Goal: Task Accomplishment & Management: Use online tool/utility

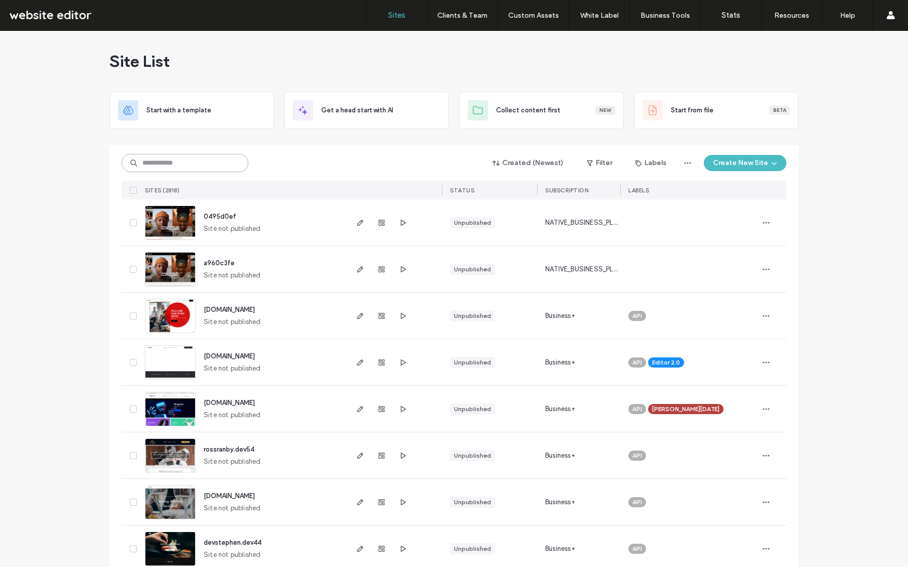
click at [182, 162] on input at bounding box center [185, 163] width 127 height 18
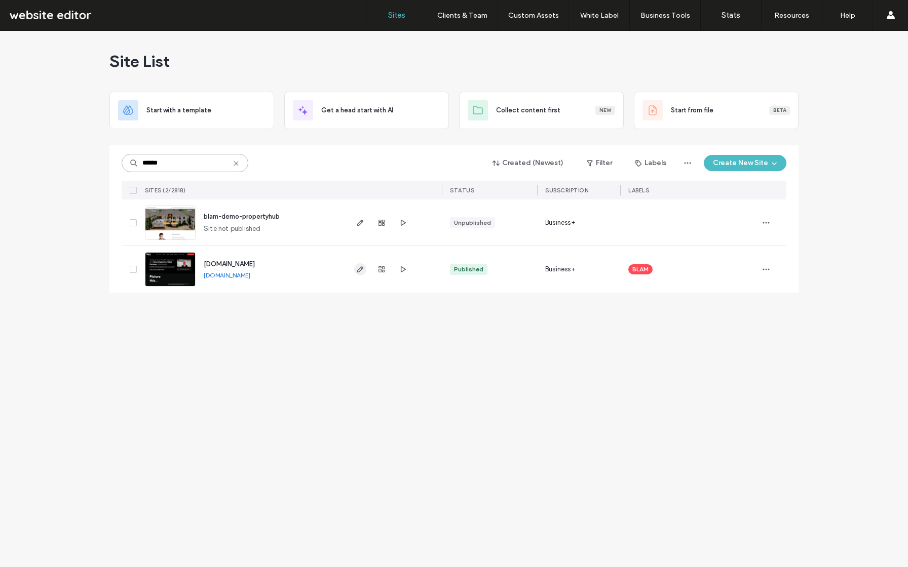
type input "******"
click at [357, 268] on icon "button" at bounding box center [360, 269] width 8 height 8
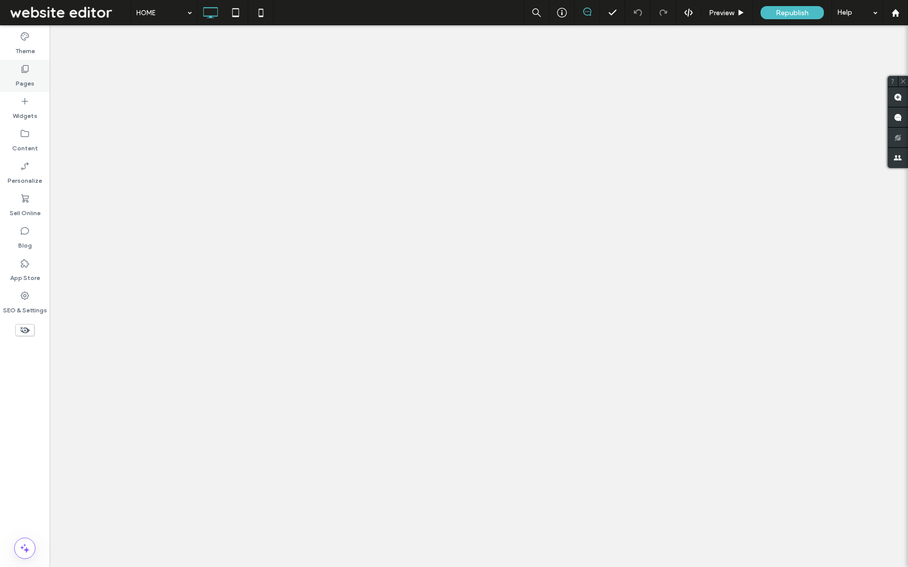
click at [22, 78] on label "Pages" at bounding box center [25, 81] width 19 height 14
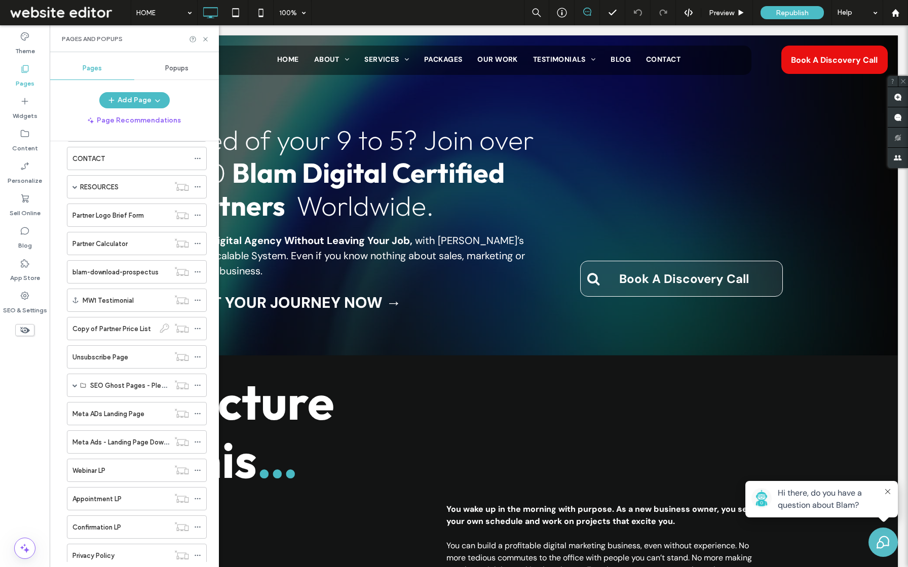
scroll to position [519, 0]
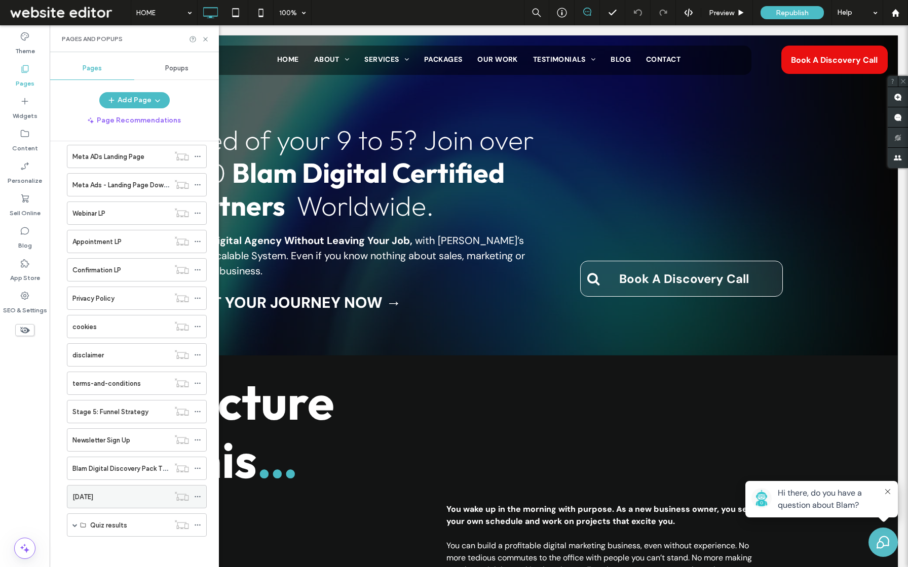
click at [93, 497] on label "Discovery Day" at bounding box center [82, 497] width 21 height 18
click at [120, 439] on div at bounding box center [454, 283] width 908 height 567
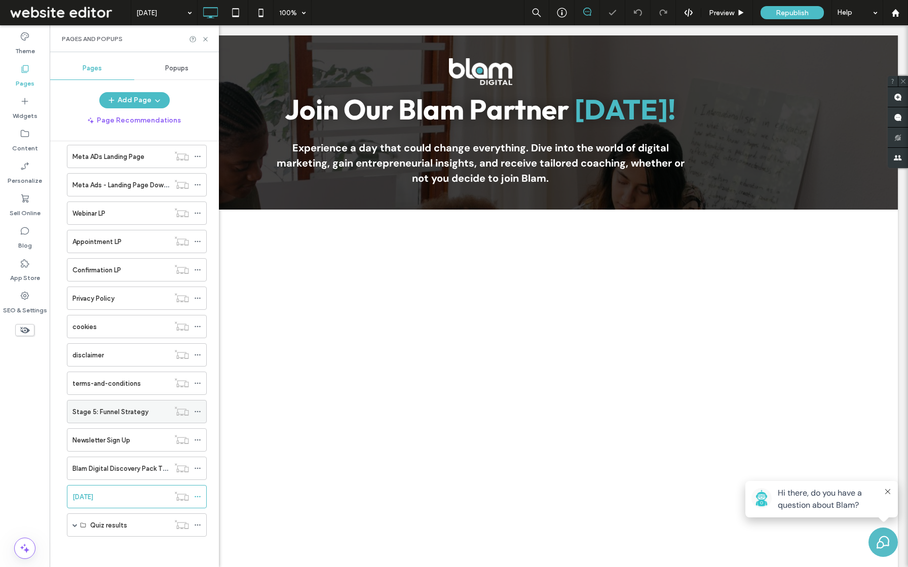
click at [110, 413] on label "Stage 5: Funnel Strategy" at bounding box center [110, 412] width 76 height 18
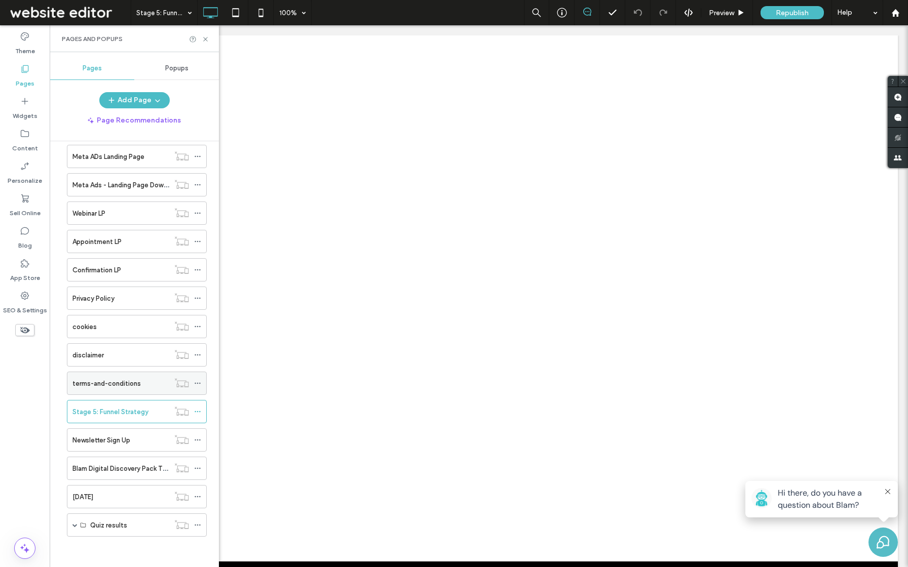
click at [118, 381] on label "terms-and-conditions" at bounding box center [106, 384] width 68 height 18
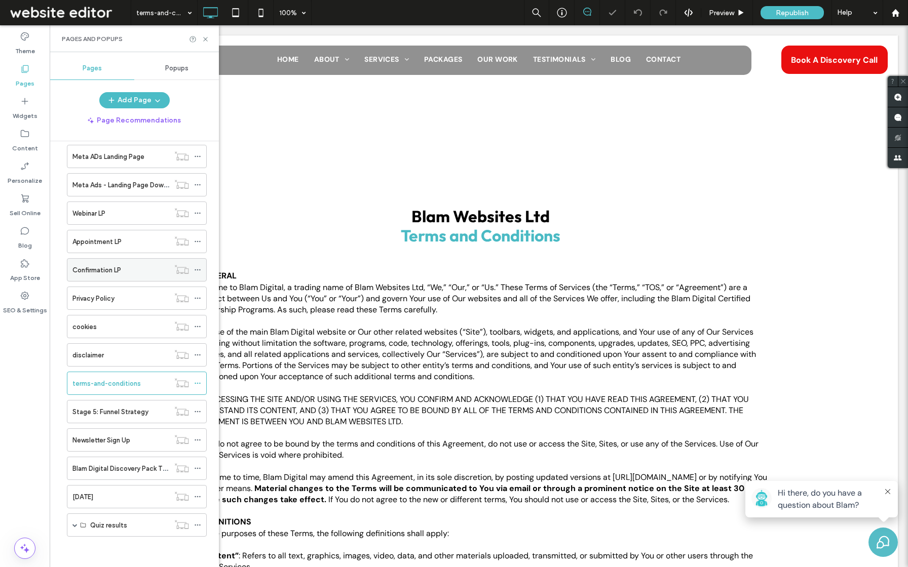
click at [101, 270] on label "Confirmation LP" at bounding box center [96, 270] width 49 height 18
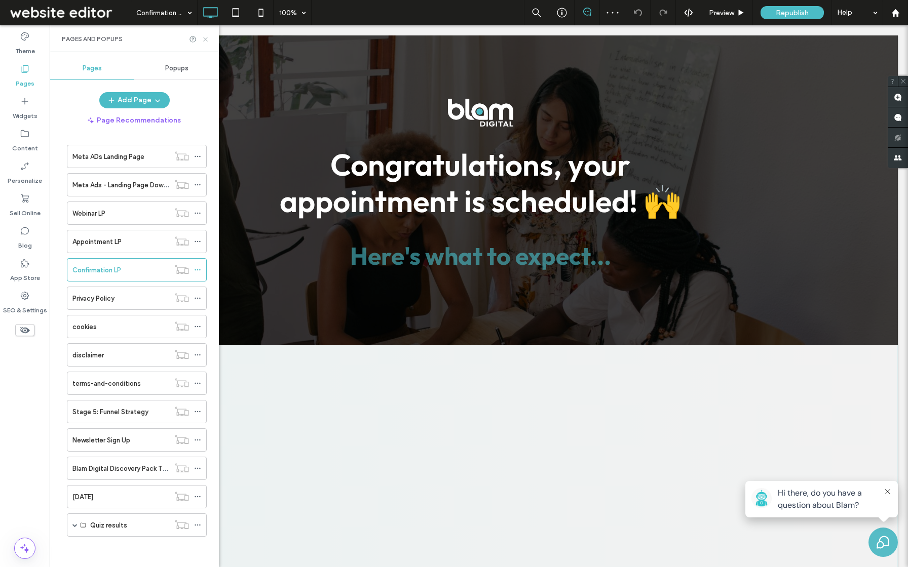
click at [206, 35] on icon at bounding box center [206, 39] width 8 height 8
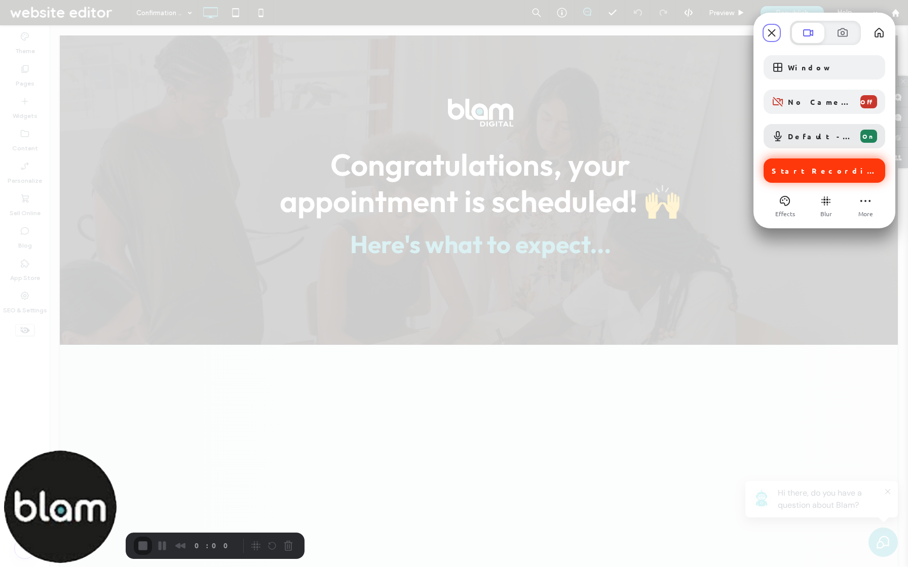
click at [823, 181] on div "Start Recording" at bounding box center [825, 171] width 122 height 24
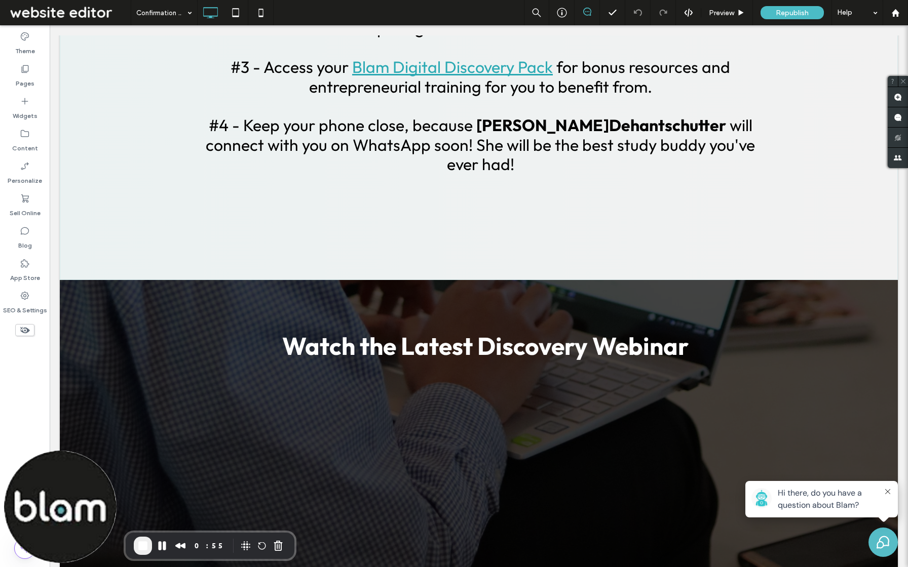
scroll to position [648, 0]
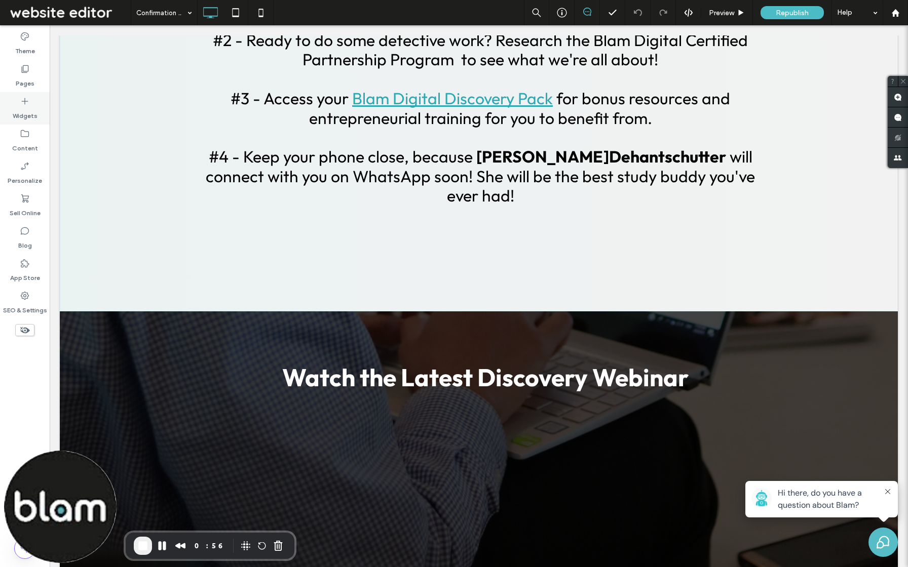
click at [21, 116] on label "Widgets" at bounding box center [25, 113] width 25 height 14
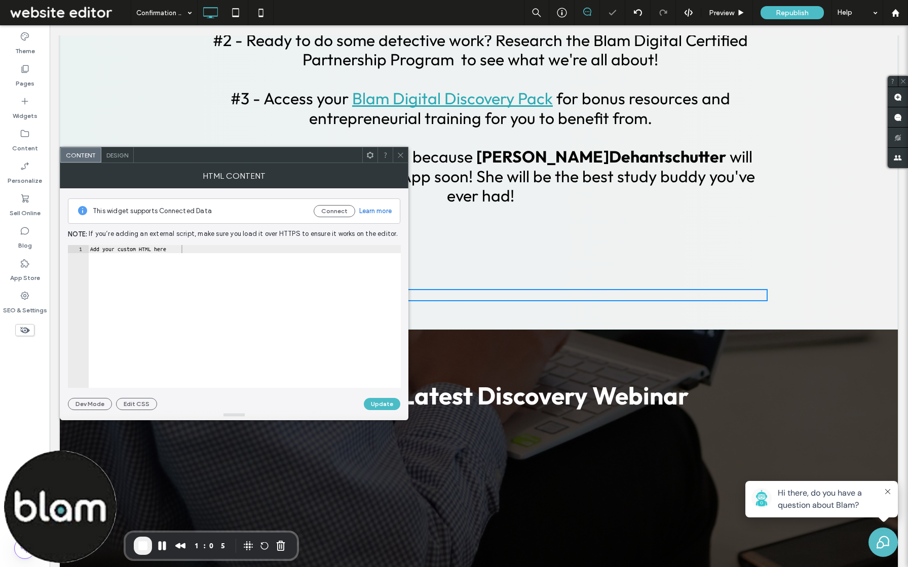
type textarea "**********"
click at [305, 299] on div "Add your custom HTML here" at bounding box center [244, 324] width 313 height 159
paste textarea "**********"
type textarea "**********"
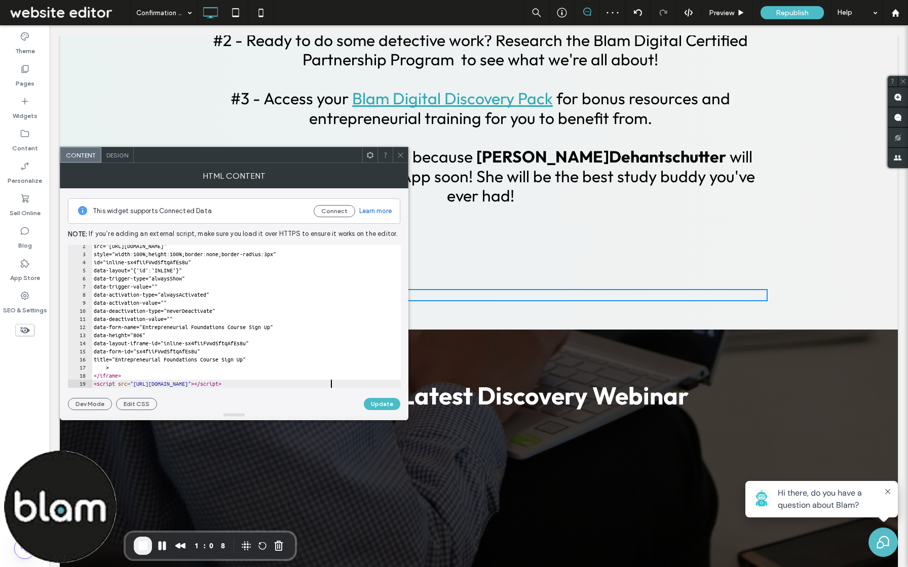
scroll to position [11, 0]
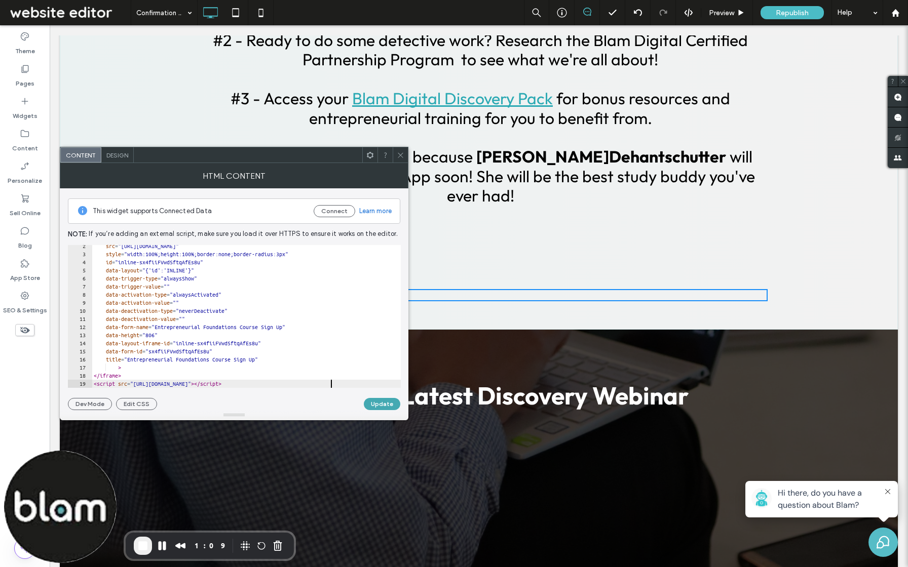
click at [377, 403] on button "Update" at bounding box center [382, 404] width 36 height 12
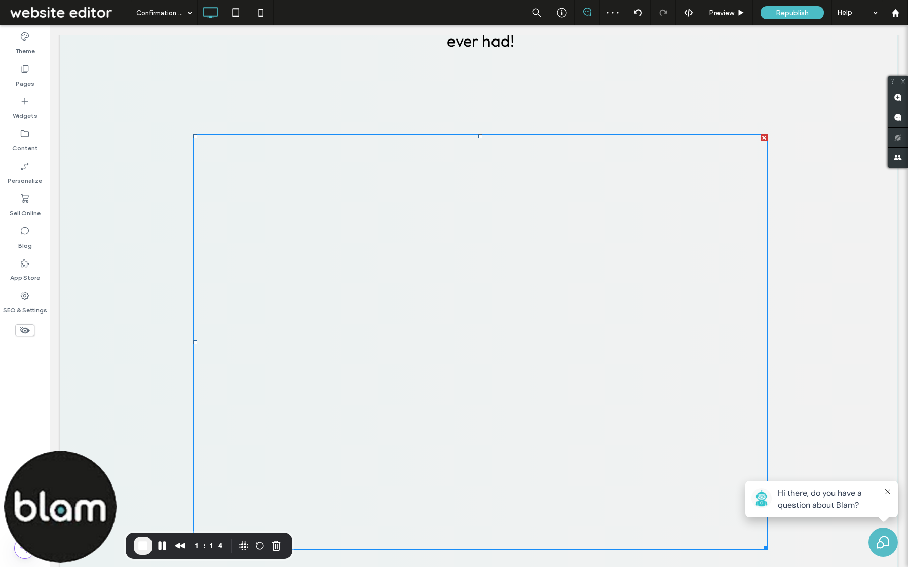
scroll to position [769, 0]
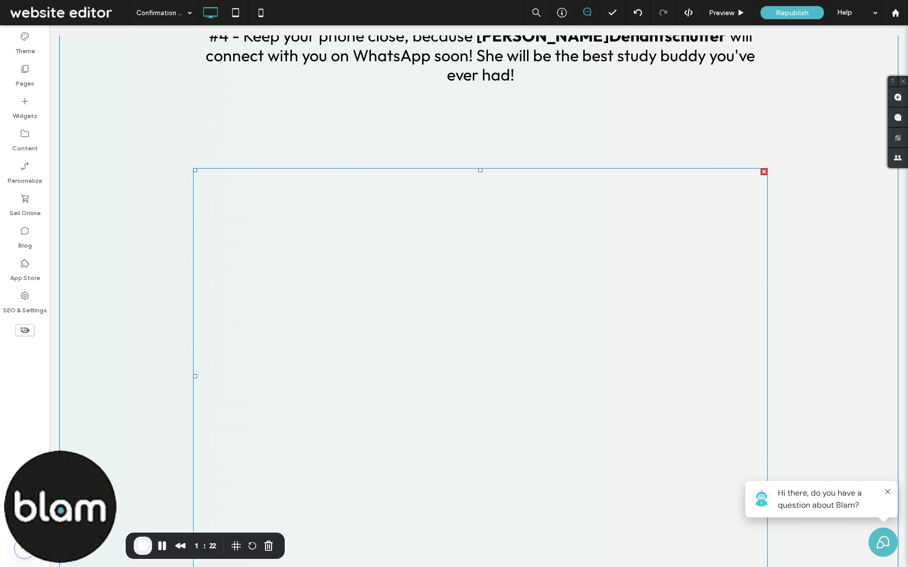
click at [760, 168] on div at bounding box center [763, 171] width 7 height 7
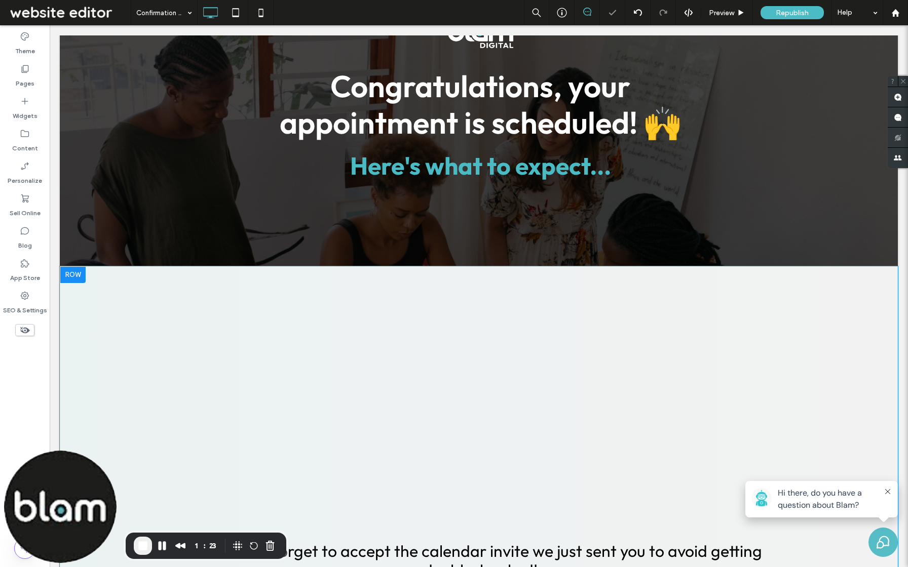
scroll to position [0, 0]
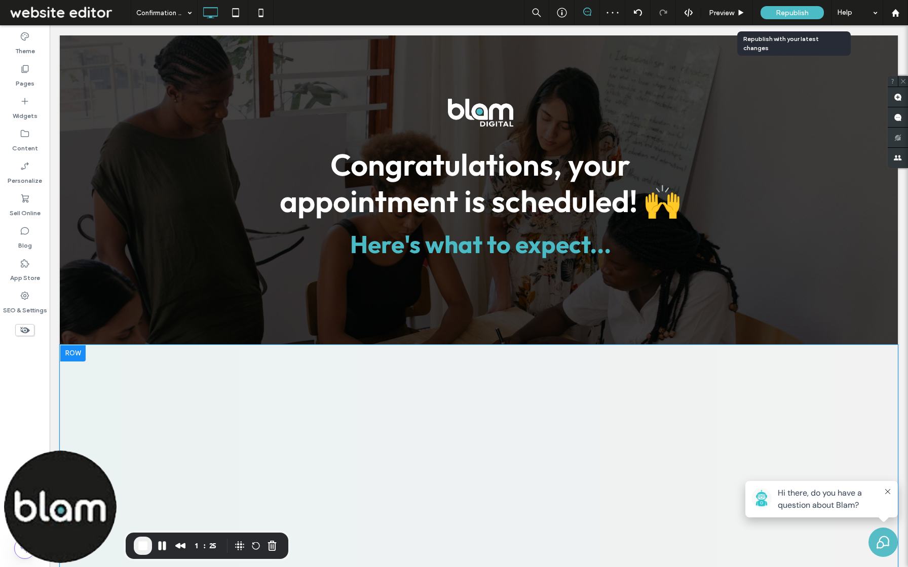
click at [786, 14] on span "Republish" at bounding box center [792, 13] width 33 height 9
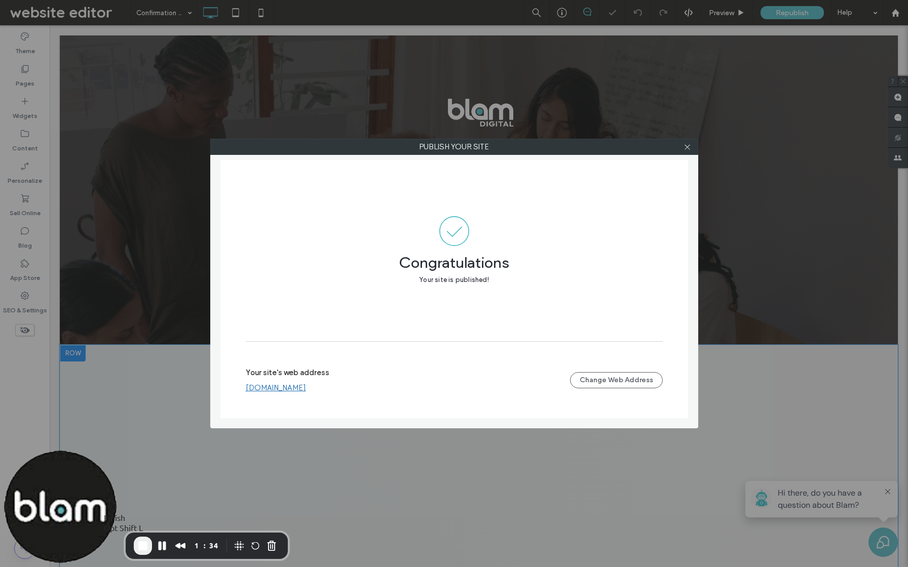
click at [141, 553] on button "End Recording" at bounding box center [143, 546] width 18 height 18
